Goal: Task Accomplishment & Management: Manage account settings

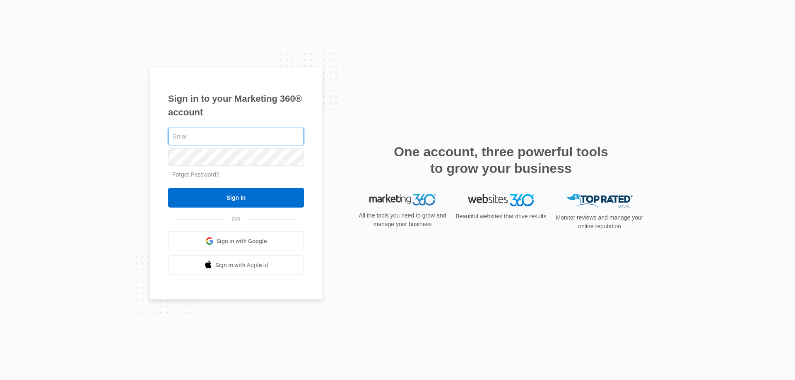
click at [236, 136] on input "text" at bounding box center [236, 136] width 136 height 17
type input "H"
type input "[EMAIL_ADDRESS][DOMAIN_NAME]"
click at [214, 176] on link "Forgot Password?" at bounding box center [195, 174] width 47 height 7
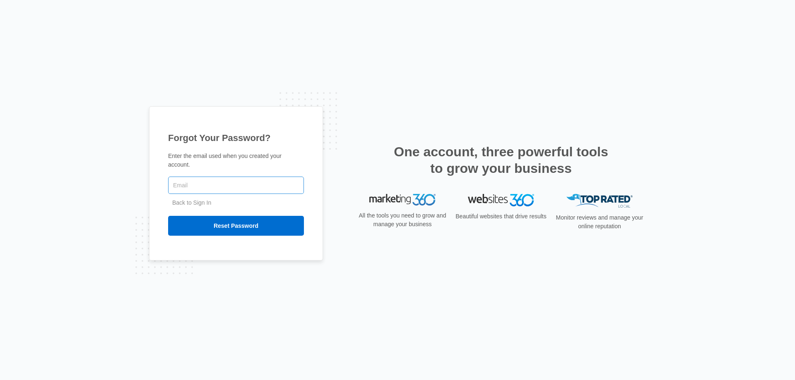
click at [222, 181] on input "text" at bounding box center [236, 185] width 136 height 17
type input "Heidiw@chli.biz"
click at [250, 218] on input "Reset Password" at bounding box center [236, 226] width 136 height 20
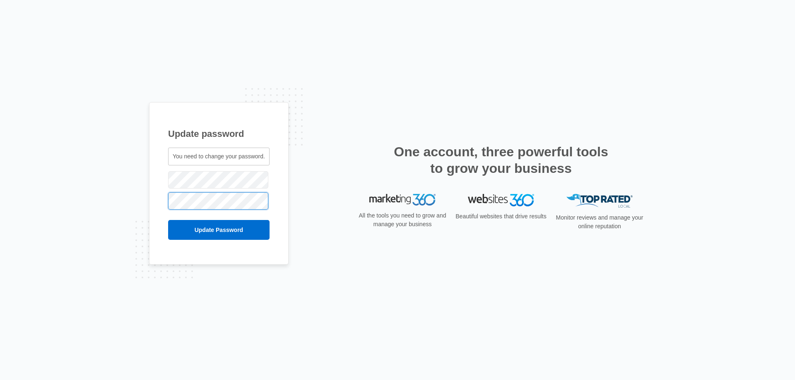
click at [168, 220] on input "Update Password" at bounding box center [218, 230] width 101 height 20
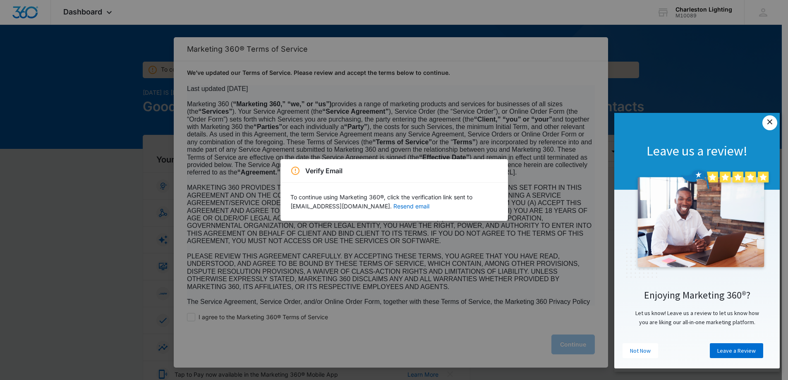
click at [771, 120] on link "×" at bounding box center [770, 122] width 15 height 15
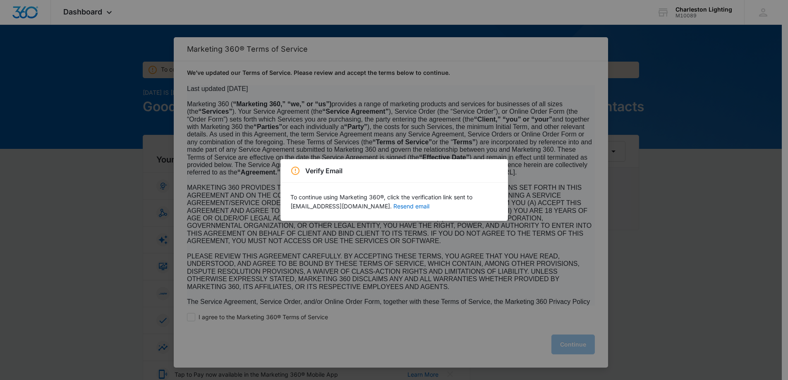
click at [347, 301] on div "Verify Email To continue using Marketing 360®, click the verification link sent…" at bounding box center [394, 190] width 788 height 380
click at [394, 207] on button "Resend email" at bounding box center [412, 207] width 36 height 6
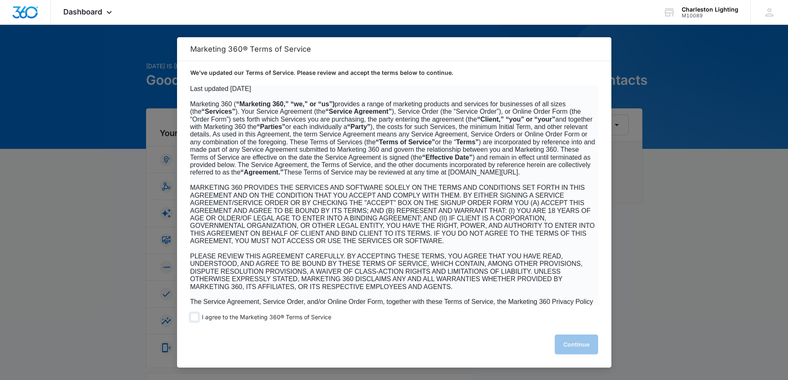
click at [195, 317] on span at bounding box center [194, 317] width 8 height 8
click at [195, 317] on input "I agree to the Marketing 360® Terms of Service" at bounding box center [194, 317] width 8 height 8
checkbox input "true"
click at [566, 353] on button "Continue" at bounding box center [576, 345] width 43 height 20
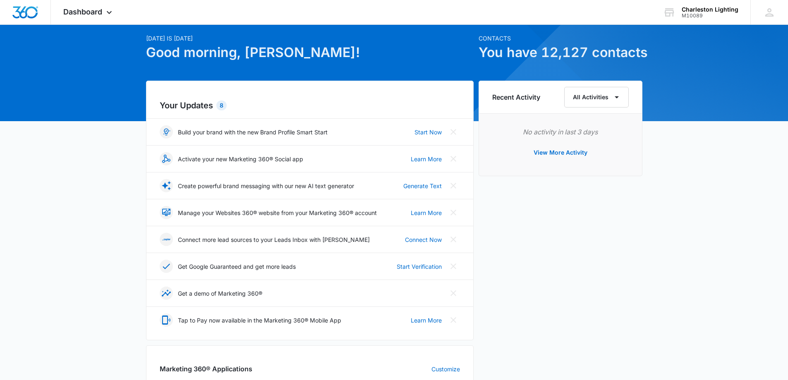
scroll to position [41, 0]
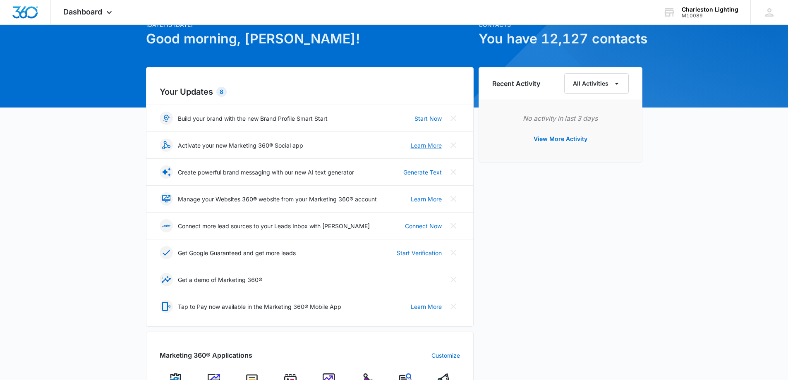
click at [418, 145] on link "Learn More" at bounding box center [426, 145] width 31 height 9
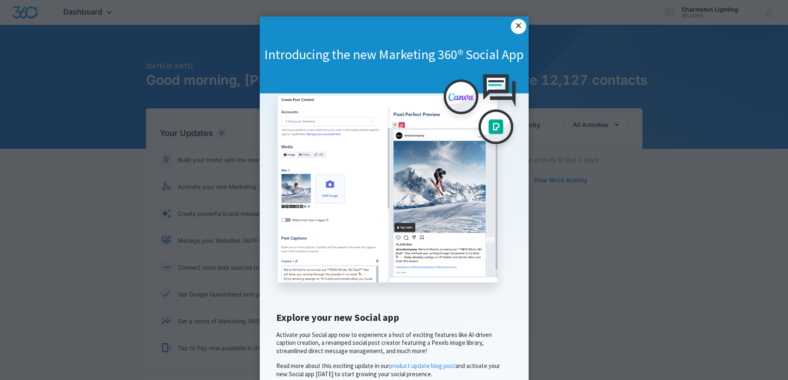
click at [520, 29] on link "×" at bounding box center [518, 26] width 15 height 15
